Goal: Transaction & Acquisition: Subscribe to service/newsletter

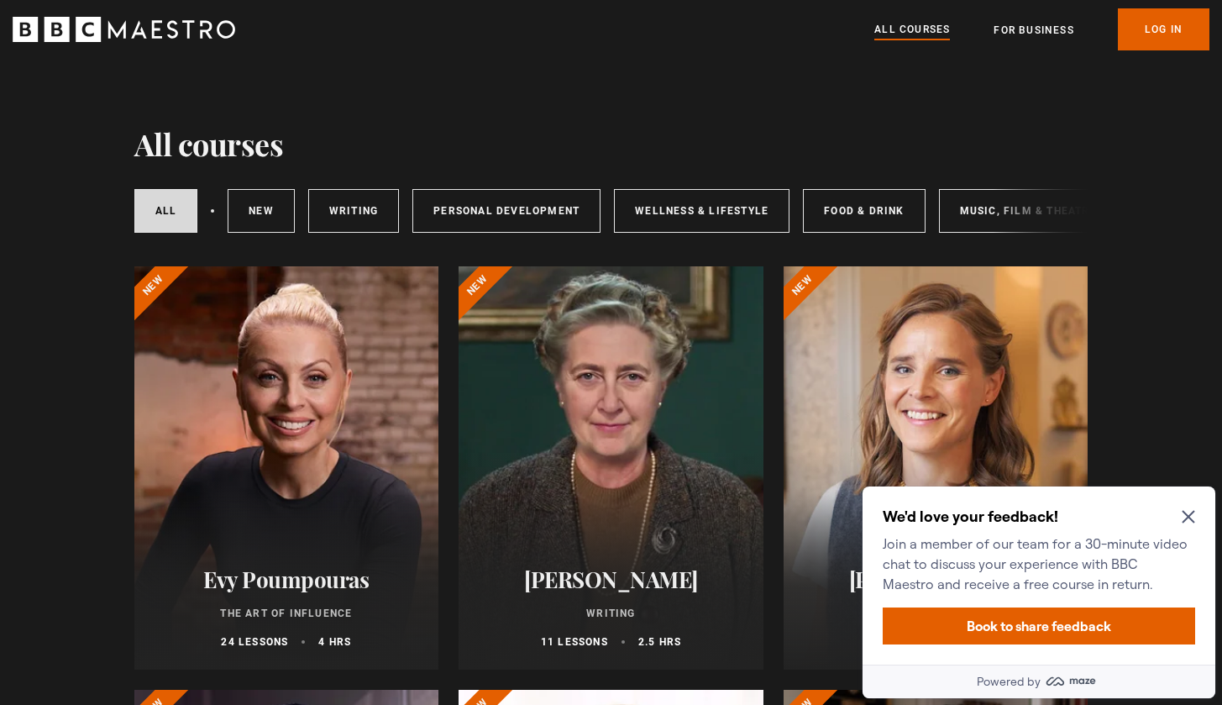
click at [1188, 513] on icon "Close Maze Prompt" at bounding box center [1188, 516] width 13 height 13
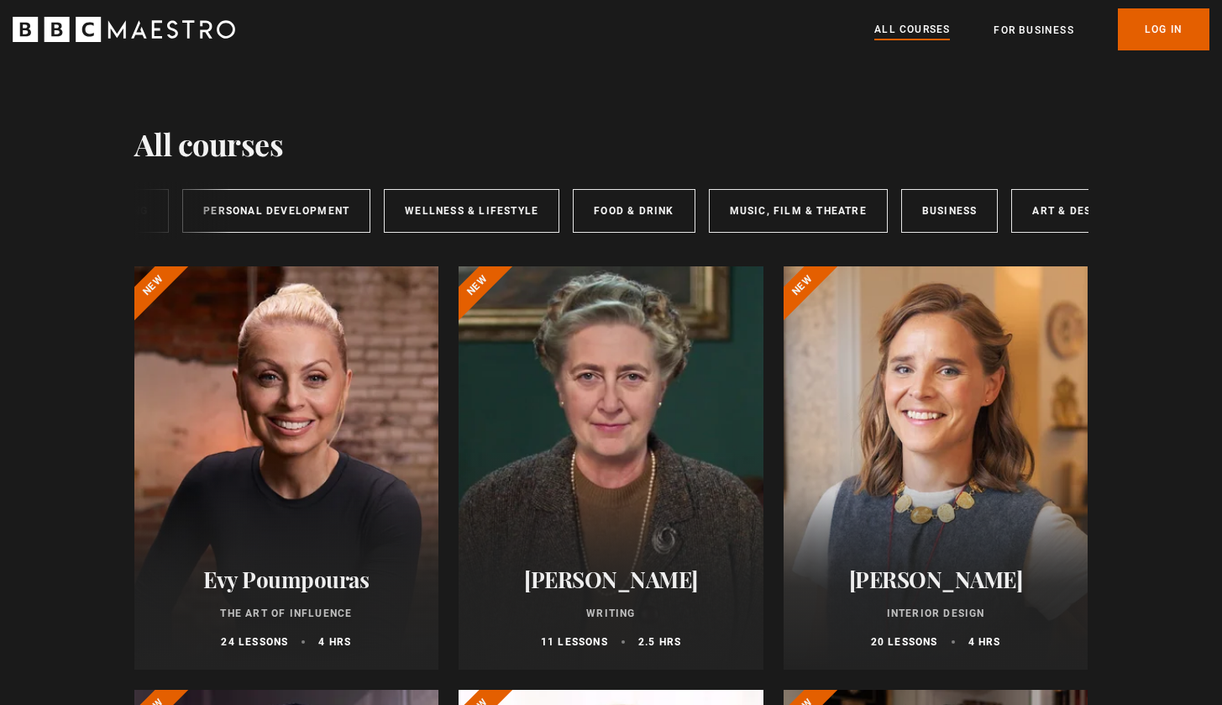
scroll to position [0, 280]
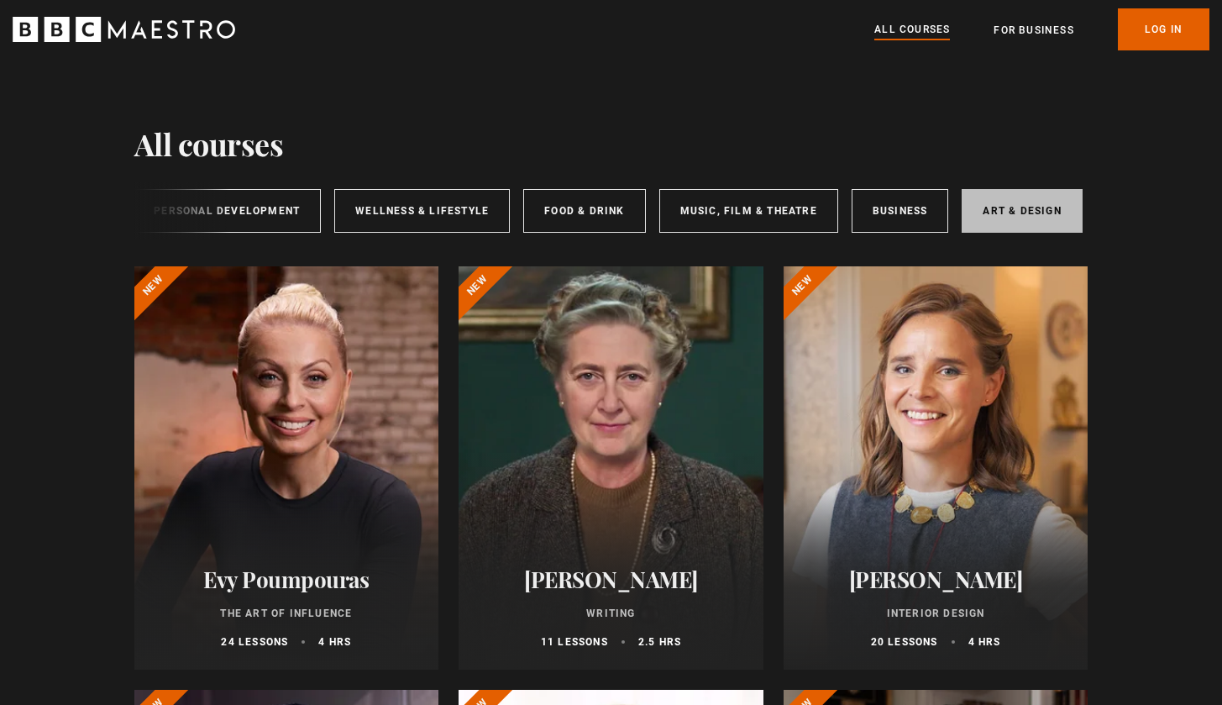
click at [1045, 200] on link "Art & Design" at bounding box center [1022, 211] width 120 height 44
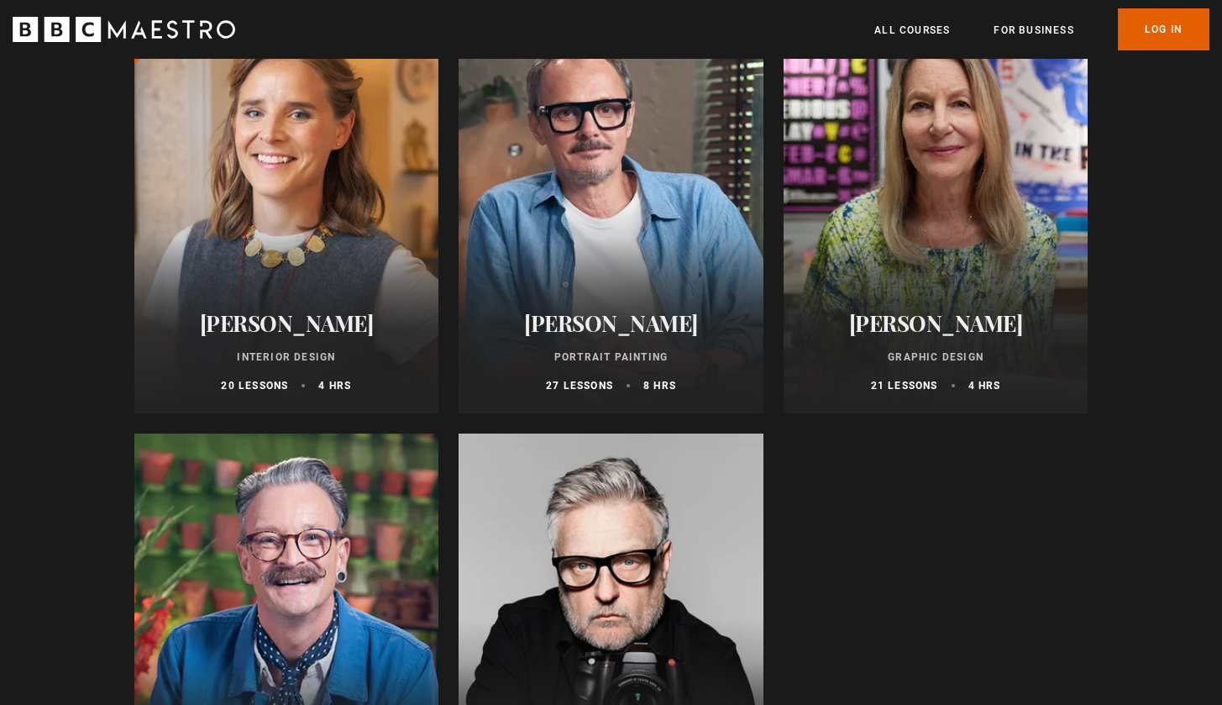
scroll to position [243, 0]
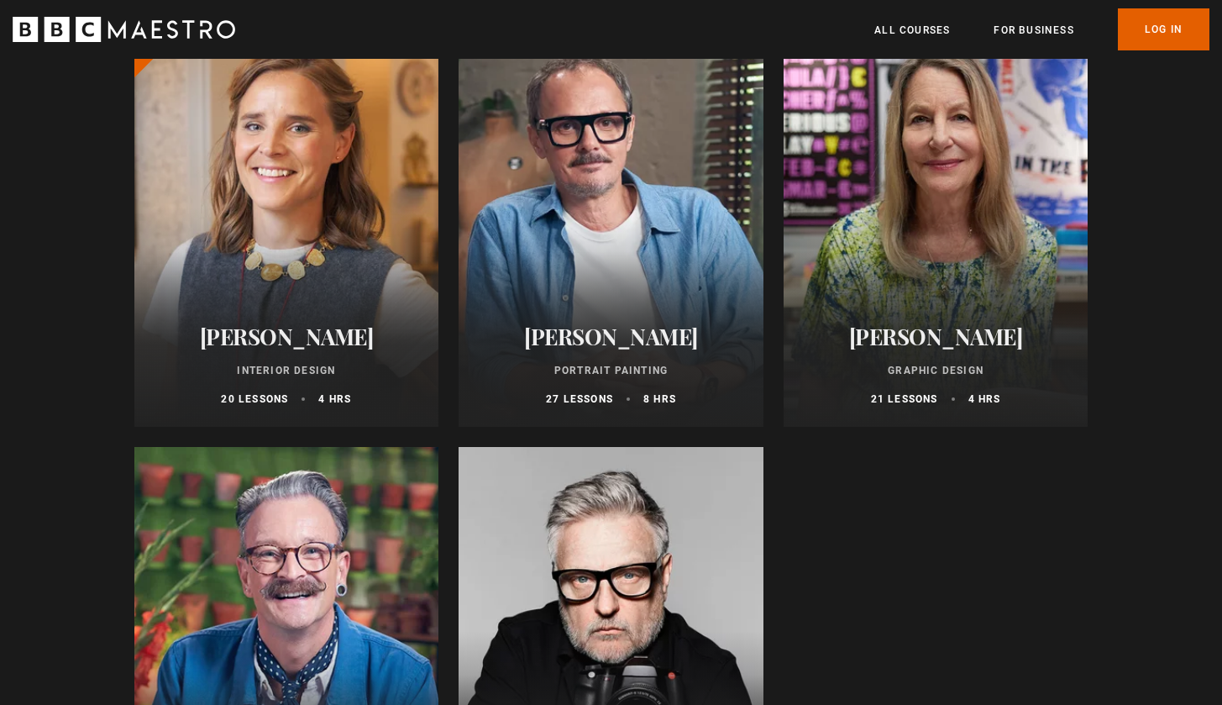
click at [319, 230] on div at bounding box center [286, 225] width 305 height 403
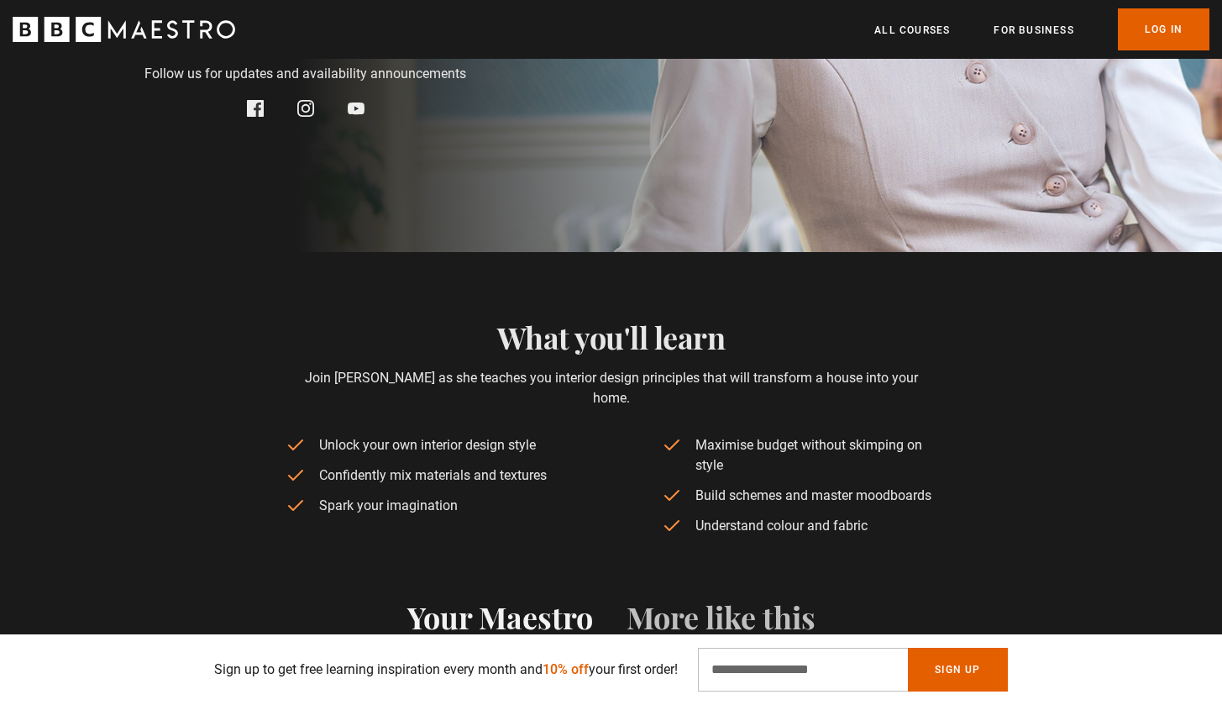
scroll to position [533, 0]
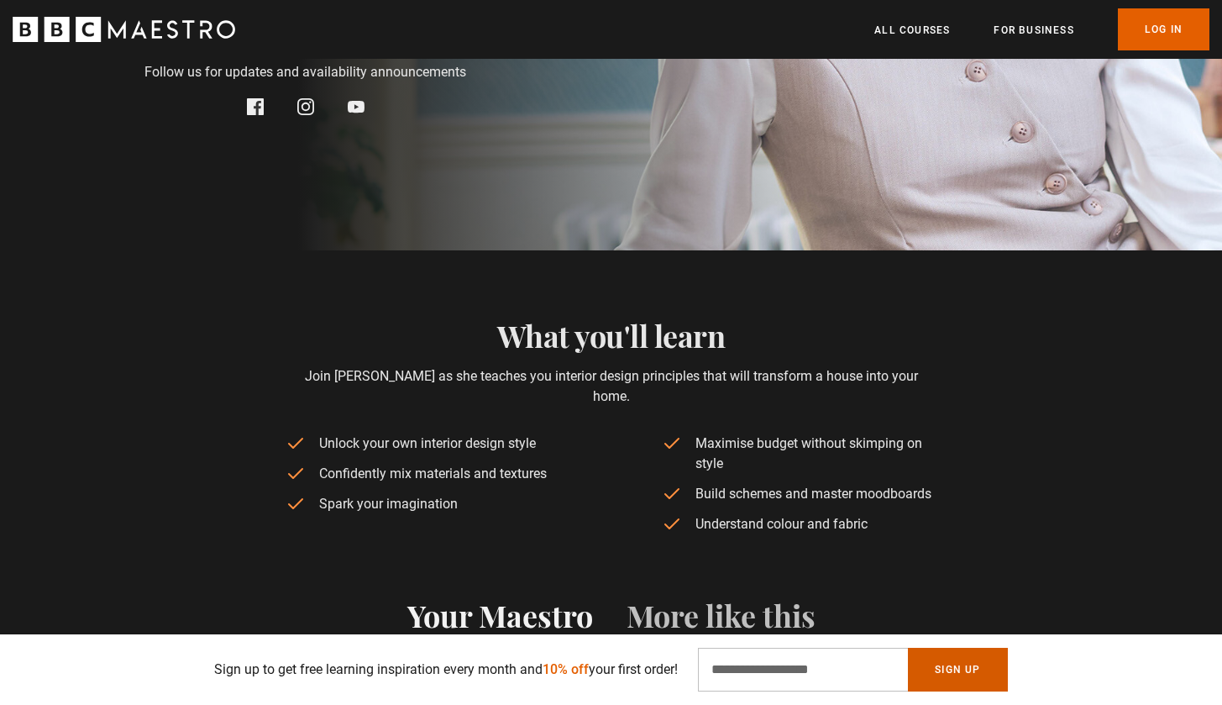
click at [970, 672] on button "Sign Up" at bounding box center [957, 670] width 99 height 44
click at [938, 534] on div "Your Maestro More like this [PERSON_NAME] is a renowned interior designer, know…" at bounding box center [611, 659] width 1222 height 250
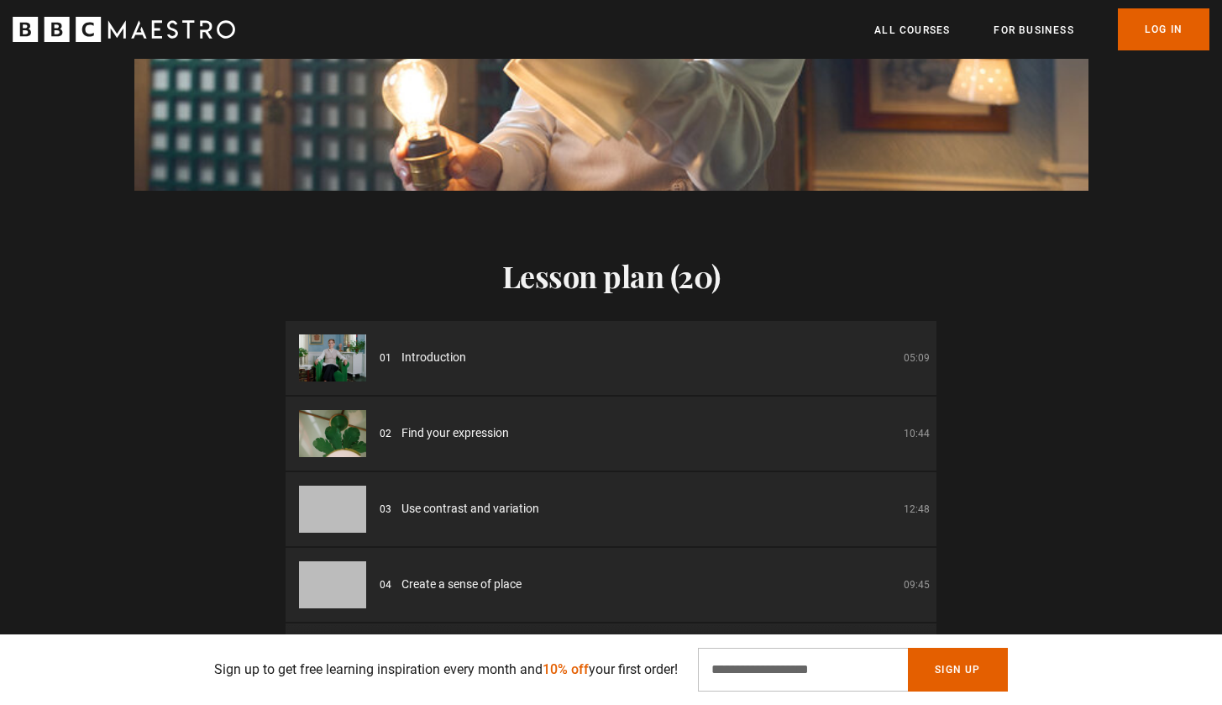
scroll to position [1796, 0]
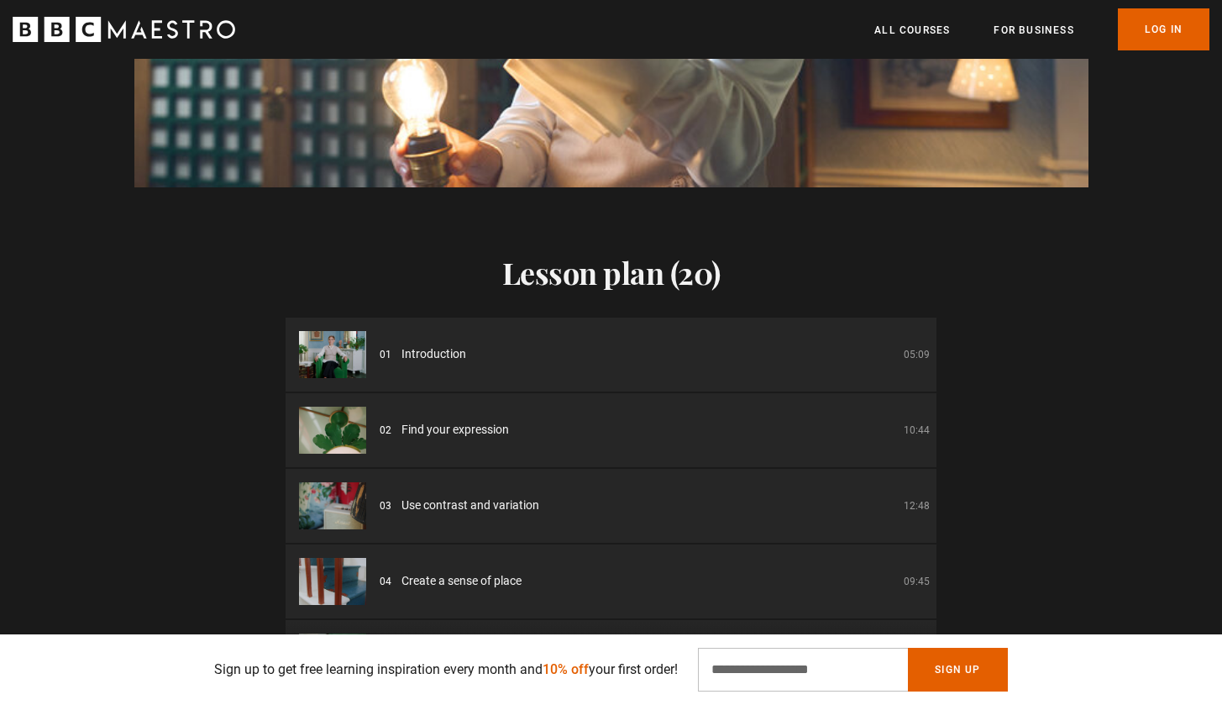
click at [423, 355] on span "Introduction" at bounding box center [434, 354] width 65 height 18
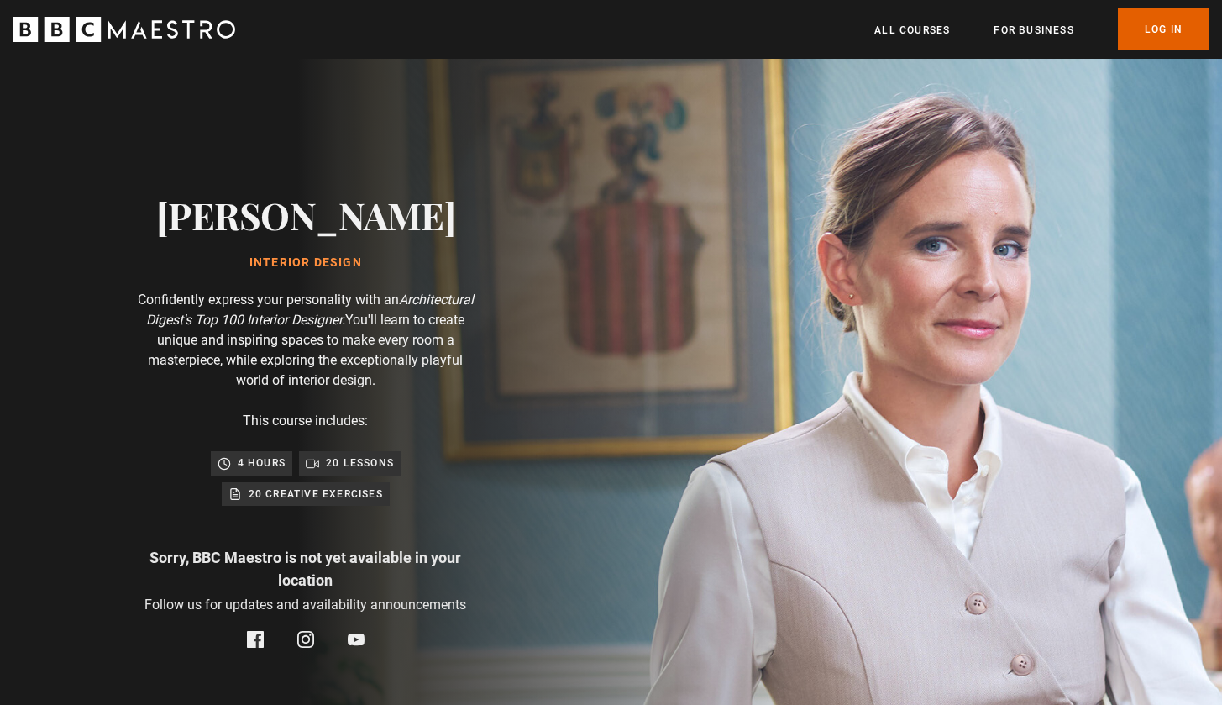
scroll to position [0, 2201]
